Goal: Information Seeking & Learning: Learn about a topic

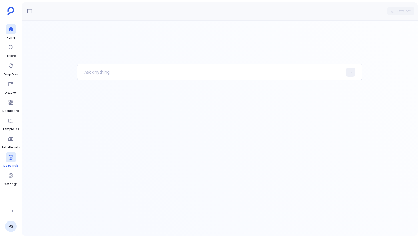
click at [6, 161] on div at bounding box center [11, 157] width 10 height 10
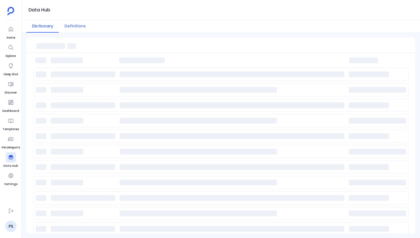
click at [78, 25] on button "Definitions" at bounding box center [75, 26] width 33 height 12
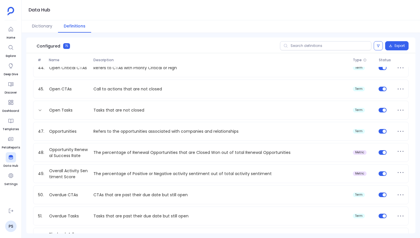
scroll to position [979, 0]
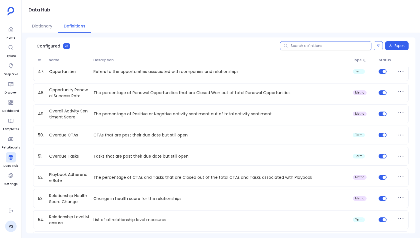
click at [305, 47] on input "text" at bounding box center [326, 45] width 92 height 9
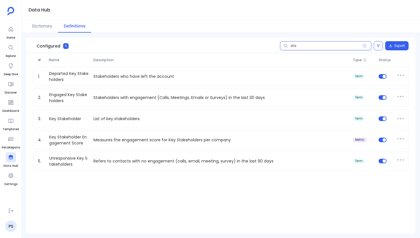
scroll to position [0, 0]
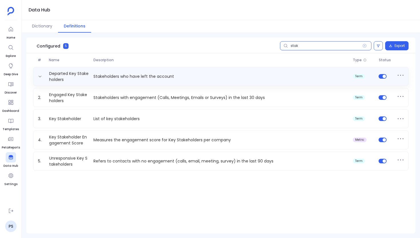
type input "stak"
click at [260, 78] on p "Stakeholders who have left the account" at bounding box center [220, 77] width 259 height 6
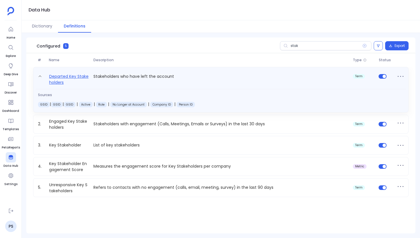
click at [83, 74] on link "Departed Key Stakeholders" at bounding box center [69, 79] width 45 height 13
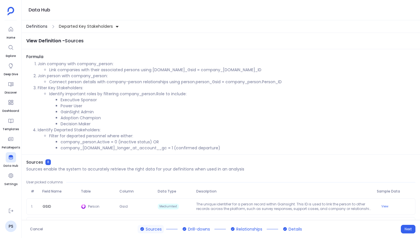
click at [43, 26] on span "Definitions" at bounding box center [36, 26] width 21 height 6
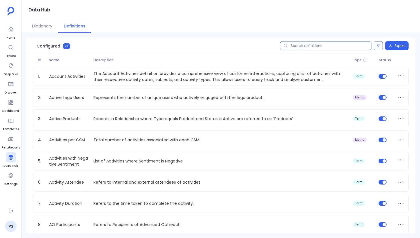
click at [303, 47] on input "text" at bounding box center [326, 45] width 92 height 9
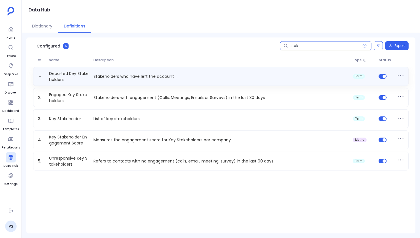
type input "stak"
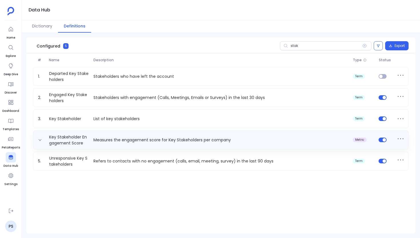
click at [298, 133] on div "Key Stakeholder Engagement Score Measures the engagement score for Key Stakehol…" at bounding box center [221, 139] width 376 height 19
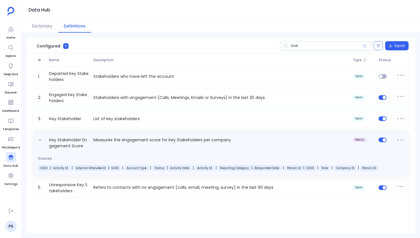
click at [298, 133] on div "Key Stakeholder Engagement Score Measures the engagement score for Key Stakehol…" at bounding box center [221, 152] width 376 height 45
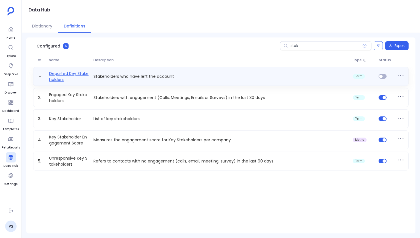
click at [73, 72] on link "Departed Key Stakeholders" at bounding box center [69, 76] width 45 height 11
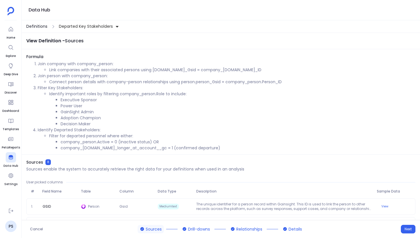
click at [43, 25] on span "Definitions" at bounding box center [36, 26] width 21 height 6
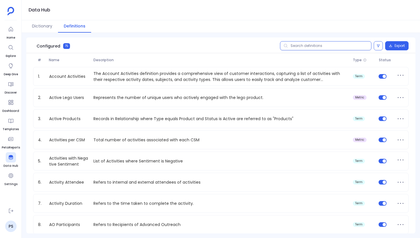
click at [306, 45] on input "text" at bounding box center [326, 45] width 92 height 9
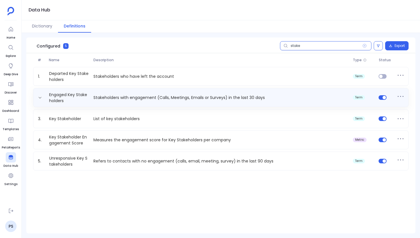
type input "stake"
click at [383, 94] on div "Engaged Key Stakeholders Stakeholders with engagement (Calls, Meetings, Emails …" at bounding box center [221, 97] width 371 height 11
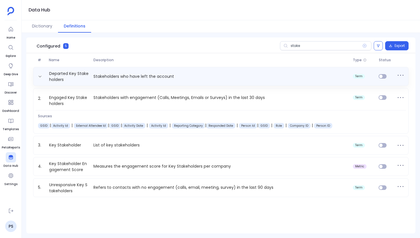
click at [117, 76] on p "Stakeholders who have left the account" at bounding box center [220, 77] width 259 height 6
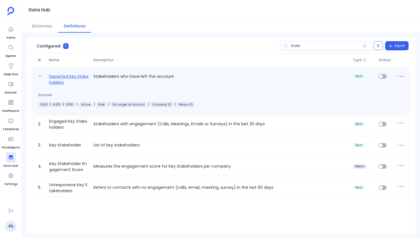
click at [68, 75] on link "Departed Key Stakeholders" at bounding box center [69, 79] width 45 height 13
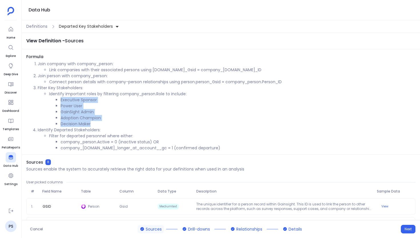
drag, startPoint x: 61, startPoint y: 100, endPoint x: 94, endPoint y: 123, distance: 40.6
click at [94, 123] on ul "Executive Sponsor Power User GainSight Admin Adoption Champion Decision Maker" at bounding box center [232, 112] width 367 height 30
copy ul "Executive Sponsor Power User GainSight Admin Adoption Champion Decision Maker"
click at [72, 105] on li "Power User" at bounding box center [238, 106] width 355 height 6
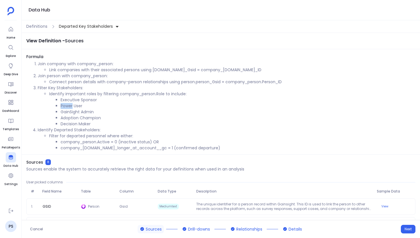
click at [72, 105] on li "Power User" at bounding box center [238, 106] width 355 height 6
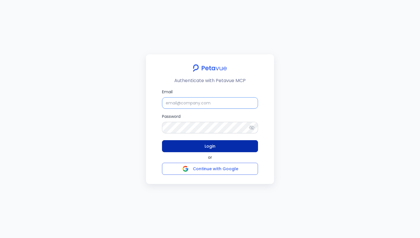
type input "support+gsgongmasked@petavue.com"
click at [220, 146] on button "Login" at bounding box center [210, 146] width 96 height 12
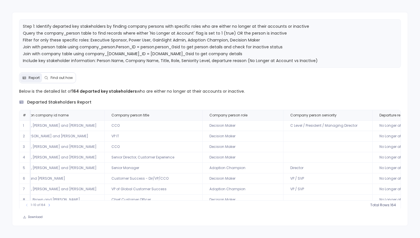
scroll to position [0, 177]
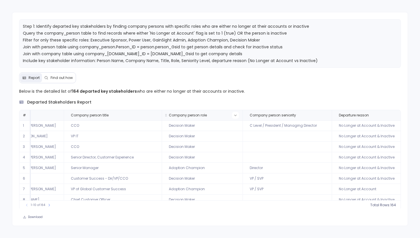
click at [233, 115] on button at bounding box center [235, 115] width 7 height 7
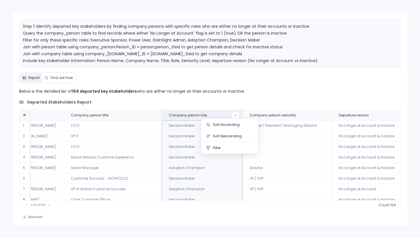
click at [227, 90] on p "Below is the detailed list of 164 departed key stakeholders who are either no l…" at bounding box center [210, 91] width 382 height 7
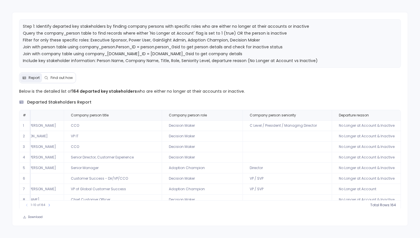
scroll to position [27, 177]
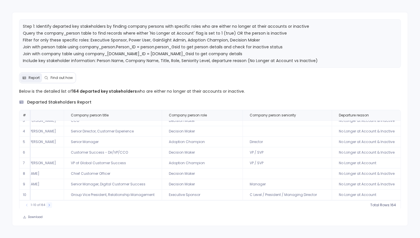
click at [49, 204] on icon at bounding box center [48, 204] width 3 height 3
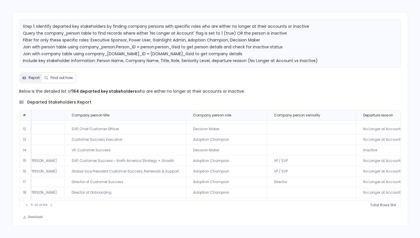
scroll to position [0, 177]
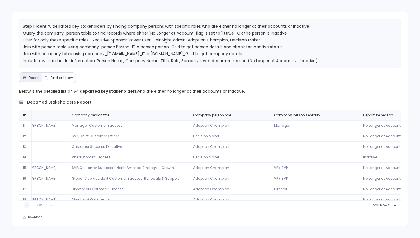
click at [27, 203] on button at bounding box center [27, 205] width 6 height 6
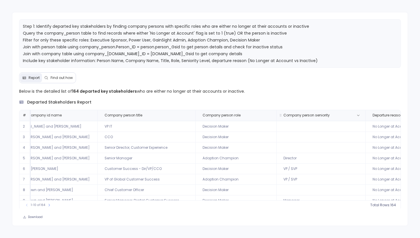
scroll to position [10, 160]
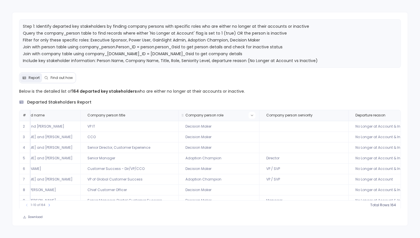
click at [251, 115] on icon at bounding box center [252, 115] width 2 height 1
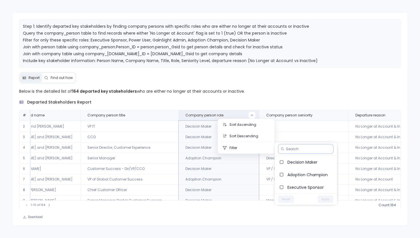
click at [294, 150] on input at bounding box center [308, 149] width 45 height 5
paste input "Power User"
type input "Power User"
click at [328, 149] on icon at bounding box center [329, 148] width 3 height 3
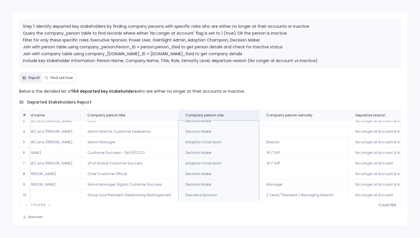
scroll to position [27, 160]
click at [197, 162] on td "Adoption Champion" at bounding box center [218, 163] width 81 height 11
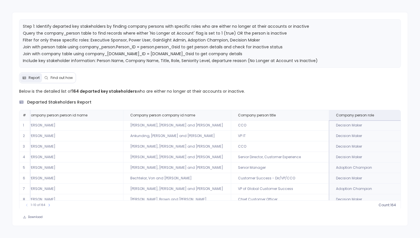
scroll to position [0, 10]
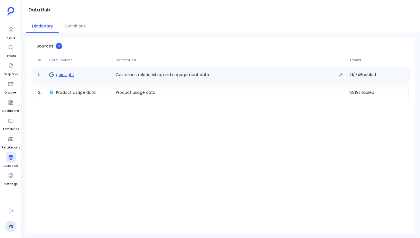
click at [65, 76] on span "gainsight" at bounding box center [65, 75] width 18 height 6
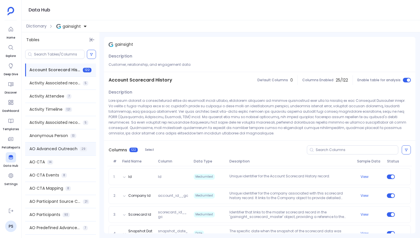
click at [55, 150] on span "AO Advanced Outreach" at bounding box center [53, 149] width 48 height 6
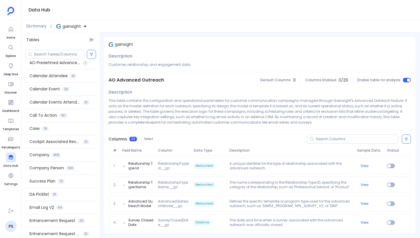
scroll to position [163, 0]
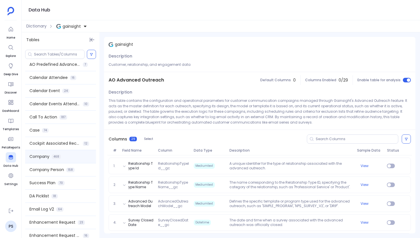
click at [69, 155] on div "Company 468" at bounding box center [60, 156] width 71 height 13
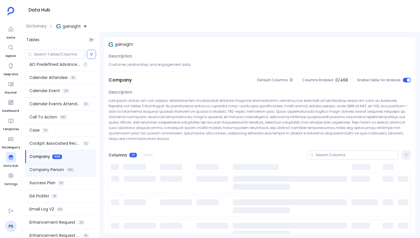
click at [67, 168] on span "158" at bounding box center [70, 170] width 8 height 5
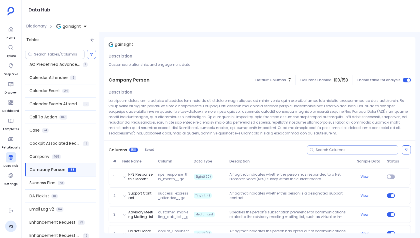
click at [208, 150] on input at bounding box center [357, 150] width 82 height 5
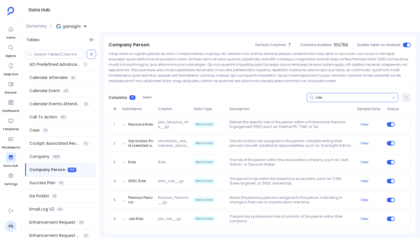
scroll to position [92, 0]
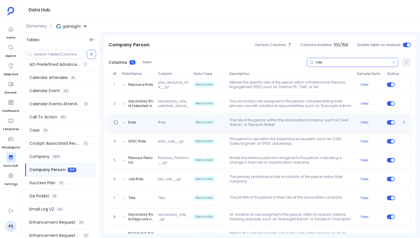
type input "role"
click at [132, 125] on div "Role Role Mediumtext The role of the person within the associated company, such…" at bounding box center [259, 122] width 297 height 9
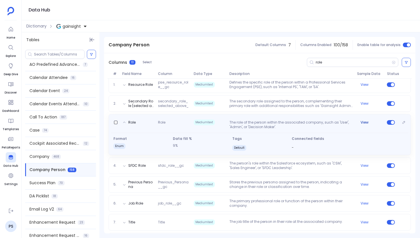
click at [208, 122] on button "View" at bounding box center [365, 122] width 8 height 5
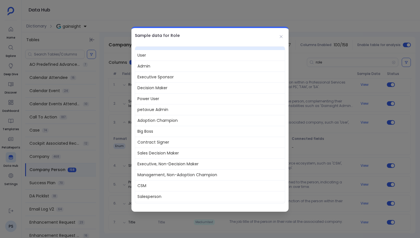
scroll to position [0, 0]
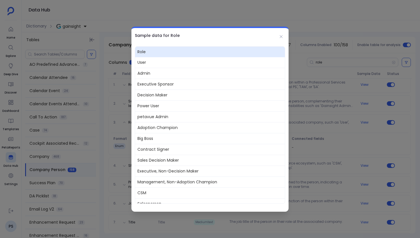
click at [195, 4] on div at bounding box center [210, 119] width 420 height 238
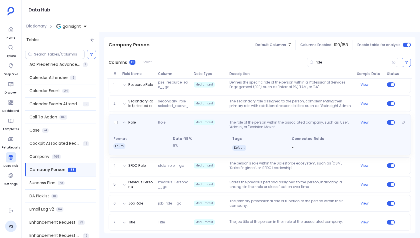
click at [147, 120] on div "Role Role Mediumtext The role of the person within the associated company, such…" at bounding box center [259, 123] width 297 height 11
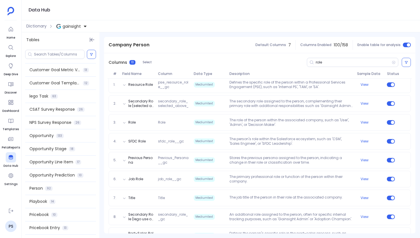
scroll to position [420, 0]
click at [63, 192] on div "Person 92" at bounding box center [60, 189] width 71 height 13
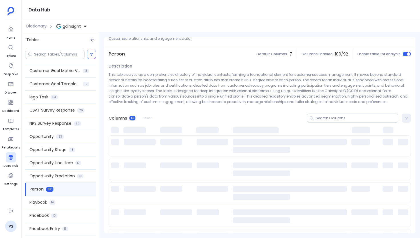
scroll to position [43, 0]
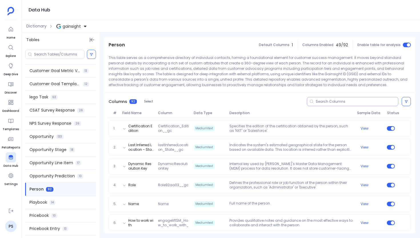
click at [208, 98] on div at bounding box center [353, 101] width 92 height 9
click at [208, 102] on input at bounding box center [357, 101] width 82 height 5
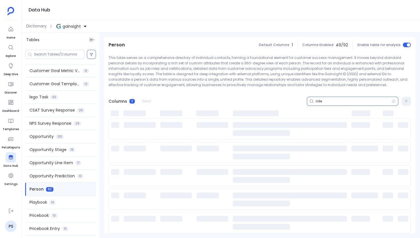
scroll to position [0, 0]
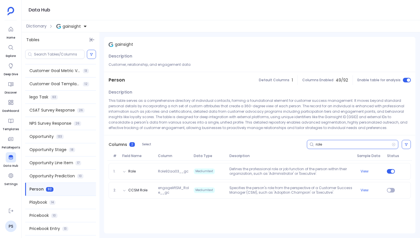
type input "role"
click at [208, 144] on icon at bounding box center [394, 144] width 4 height 5
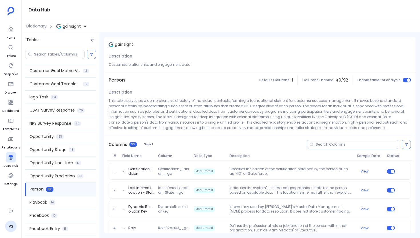
click at [208, 146] on input at bounding box center [357, 144] width 82 height 5
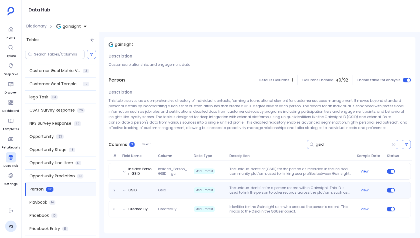
type input "gsid"
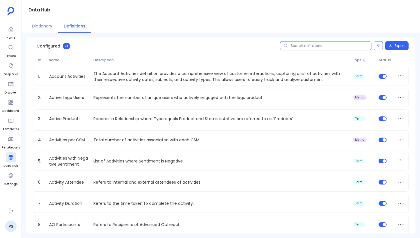
click at [305, 45] on input "text" at bounding box center [326, 45] width 92 height 9
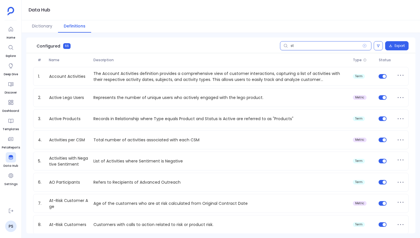
type input "sta"
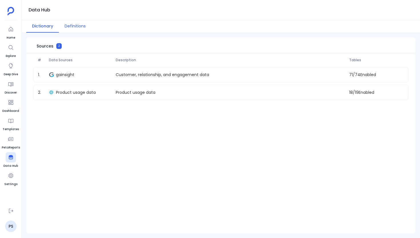
click at [74, 28] on button "Definitions" at bounding box center [75, 26] width 33 height 12
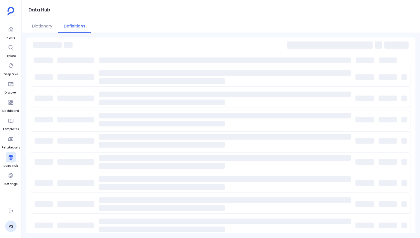
click at [302, 45] on span at bounding box center [330, 44] width 86 height 7
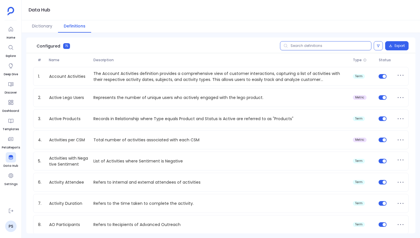
click at [298, 45] on input "text" at bounding box center [326, 45] width 92 height 9
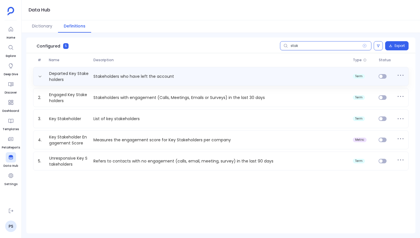
type input "stak"
click at [234, 80] on div "Departed Key Stakeholders Stakeholders who have left the account term" at bounding box center [221, 76] width 371 height 11
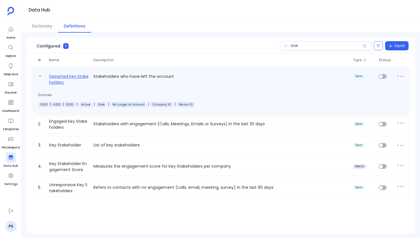
click at [66, 80] on link "Departed Key Stakeholders" at bounding box center [69, 79] width 45 height 13
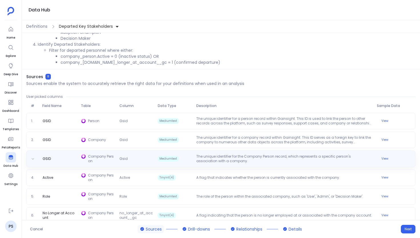
scroll to position [103, 0]
